Goal: Information Seeking & Learning: Learn about a topic

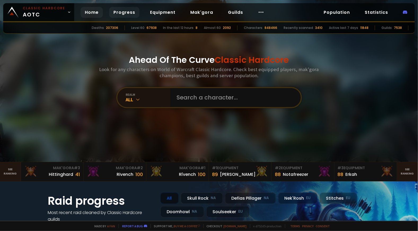
click at [119, 13] on link "Progress" at bounding box center [124, 12] width 30 height 11
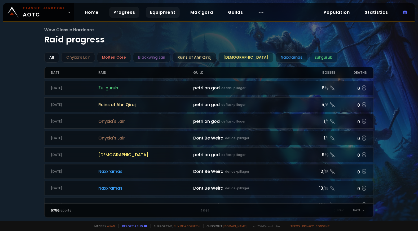
click at [158, 12] on link "Equipment" at bounding box center [163, 12] width 34 height 11
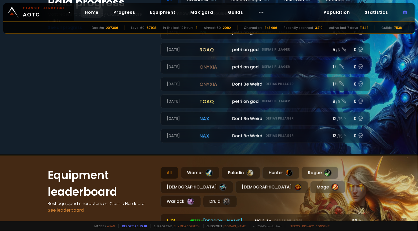
scroll to position [92, 0]
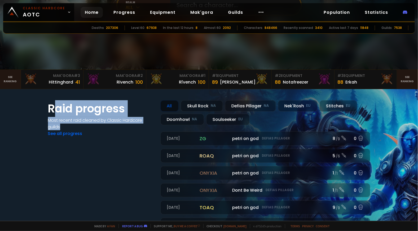
drag, startPoint x: 54, startPoint y: 110, endPoint x: 93, endPoint y: 123, distance: 42.0
click at [93, 123] on div "Raid progress Most recent raid cleaned by Classic Hardcore guilds See all progr…" at bounding box center [101, 174] width 106 height 149
click at [93, 123] on h4 "Most recent raid cleaned by Classic Hardcore guilds" at bounding box center [101, 123] width 106 height 13
drag, startPoint x: 105, startPoint y: 125, endPoint x: 70, endPoint y: 108, distance: 38.5
click at [70, 108] on div "Raid progress Most recent raid cleaned by Classic Hardcore guilds See all progr…" at bounding box center [101, 174] width 106 height 149
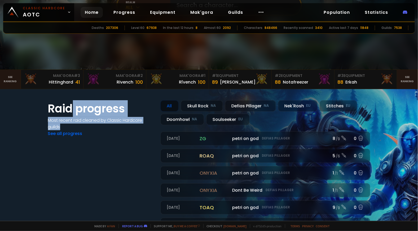
click at [70, 108] on h1 "Raid progress" at bounding box center [101, 108] width 106 height 17
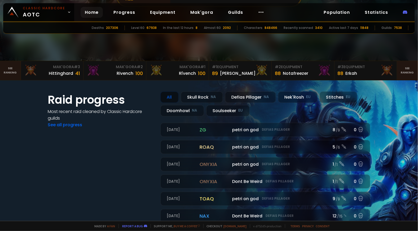
scroll to position [97, 0]
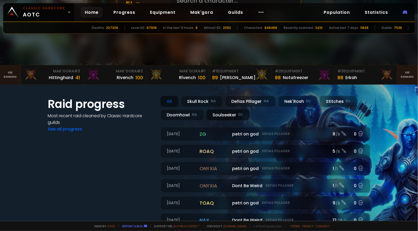
click at [223, 113] on div "Soulseeker EU" at bounding box center [227, 114] width 43 height 11
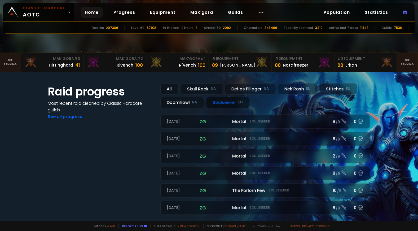
scroll to position [113, 0]
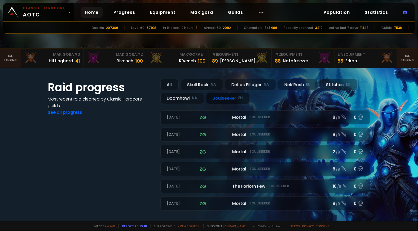
click at [72, 112] on link "See all progress" at bounding box center [65, 112] width 34 height 6
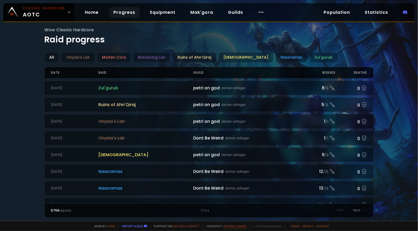
click at [240, 228] on link "[DOMAIN_NAME]" at bounding box center [235, 226] width 23 height 4
